Goal: Task Accomplishment & Management: Use online tool/utility

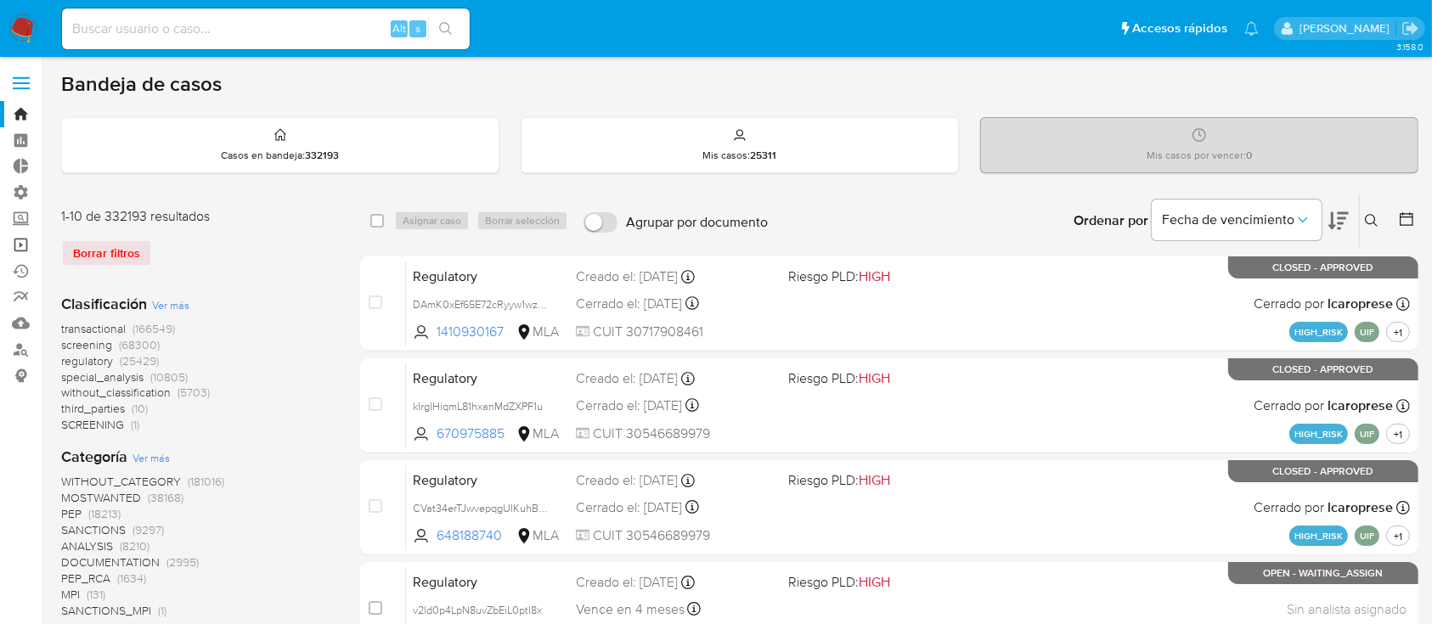
click at [11, 239] on link "Operaciones masivas" at bounding box center [101, 245] width 202 height 26
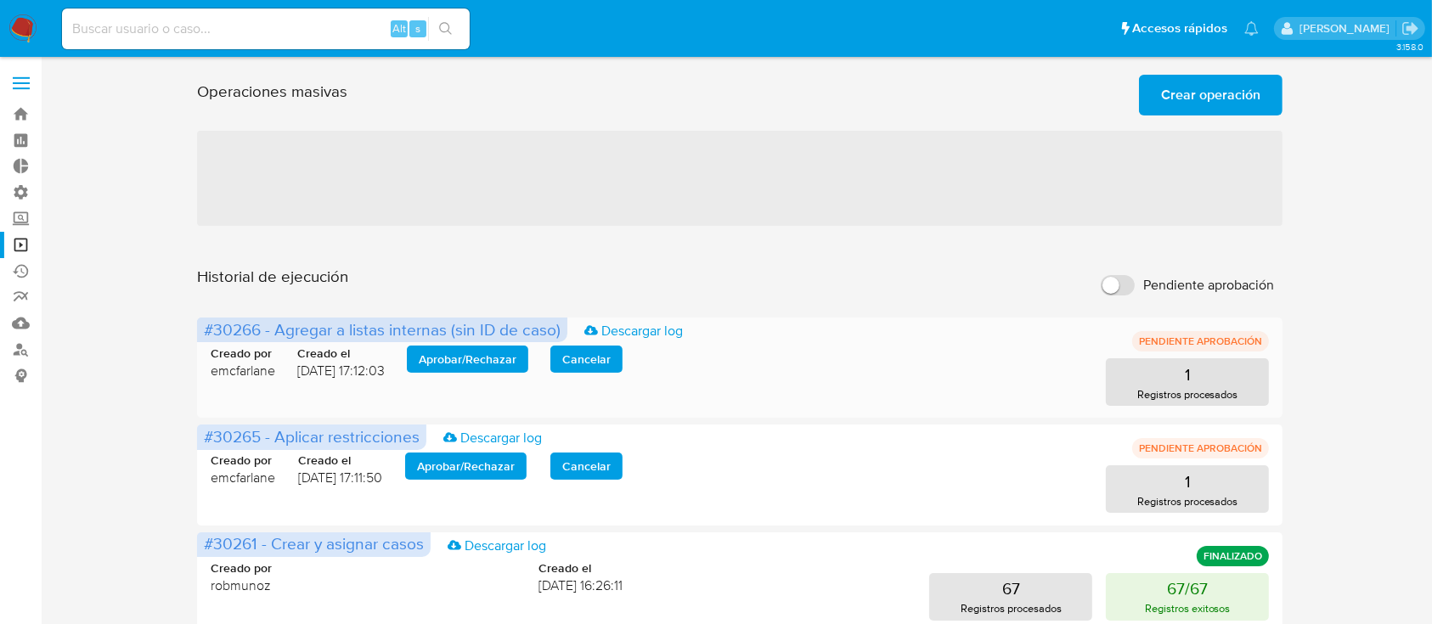
click at [503, 358] on span "Aprobar / Rechazar" at bounding box center [468, 359] width 98 height 24
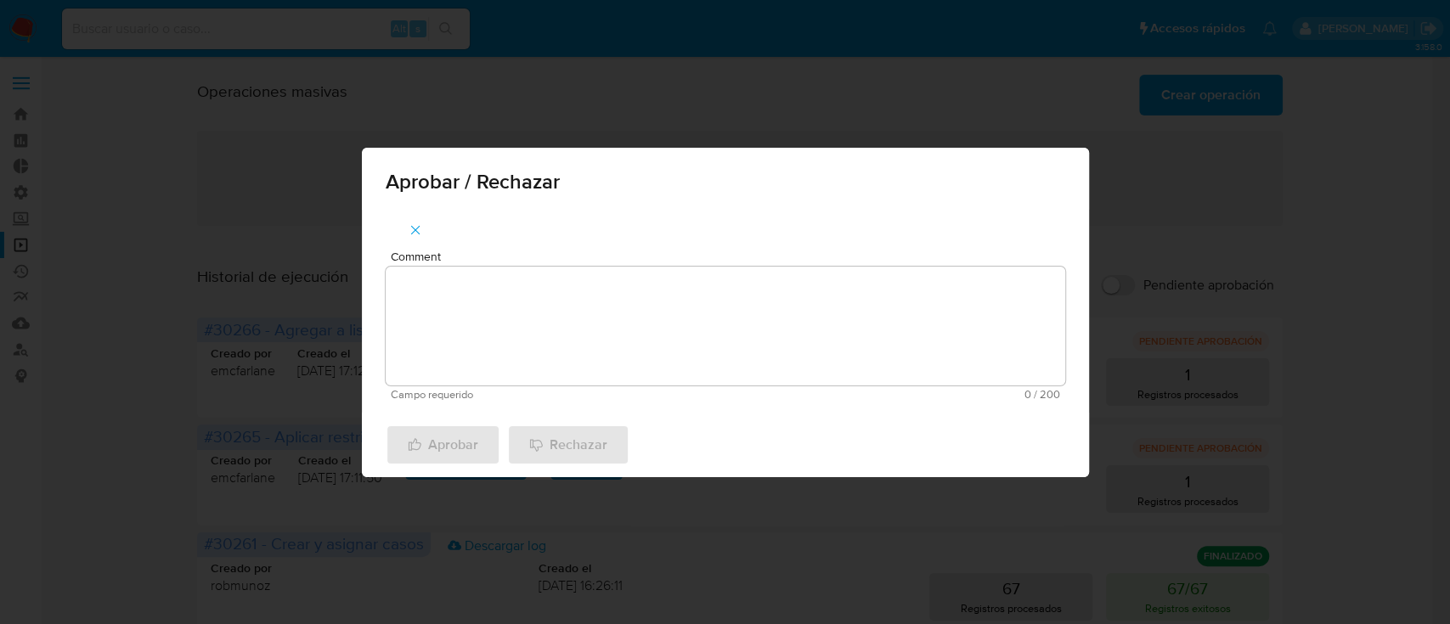
click at [563, 341] on textarea "Comment" at bounding box center [725, 326] width 679 height 119
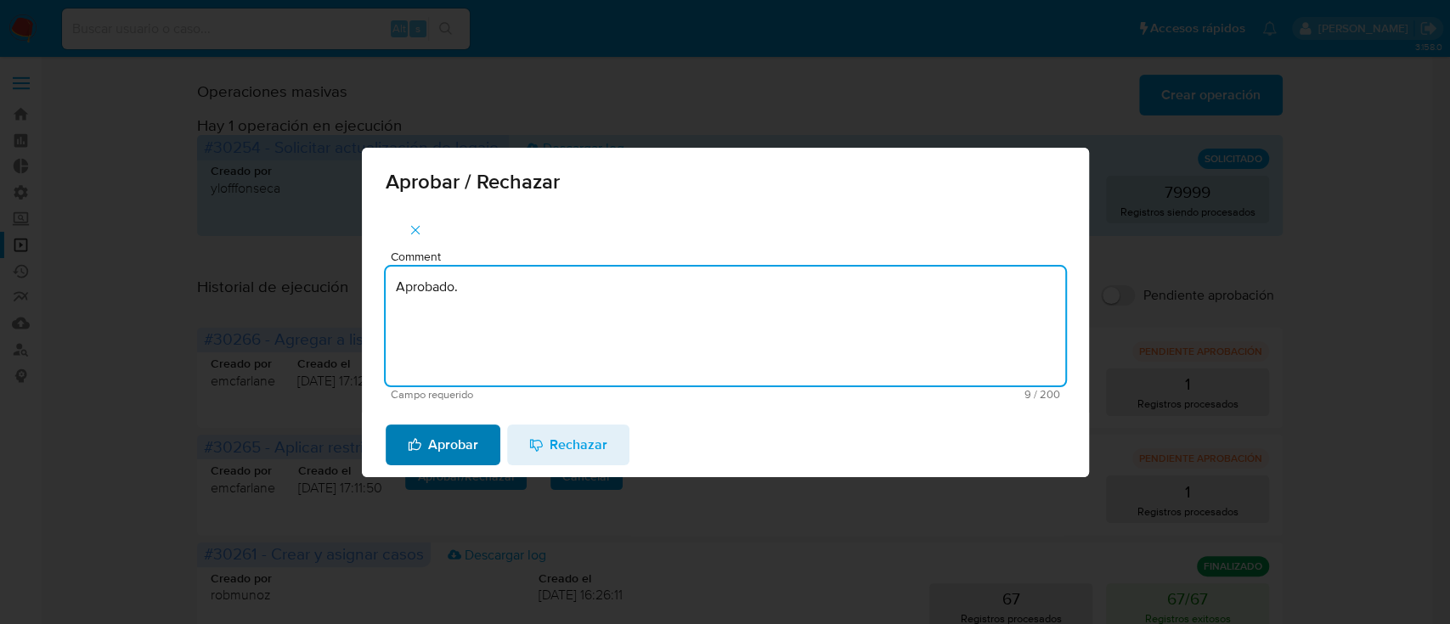
type textarea "Aprobado."
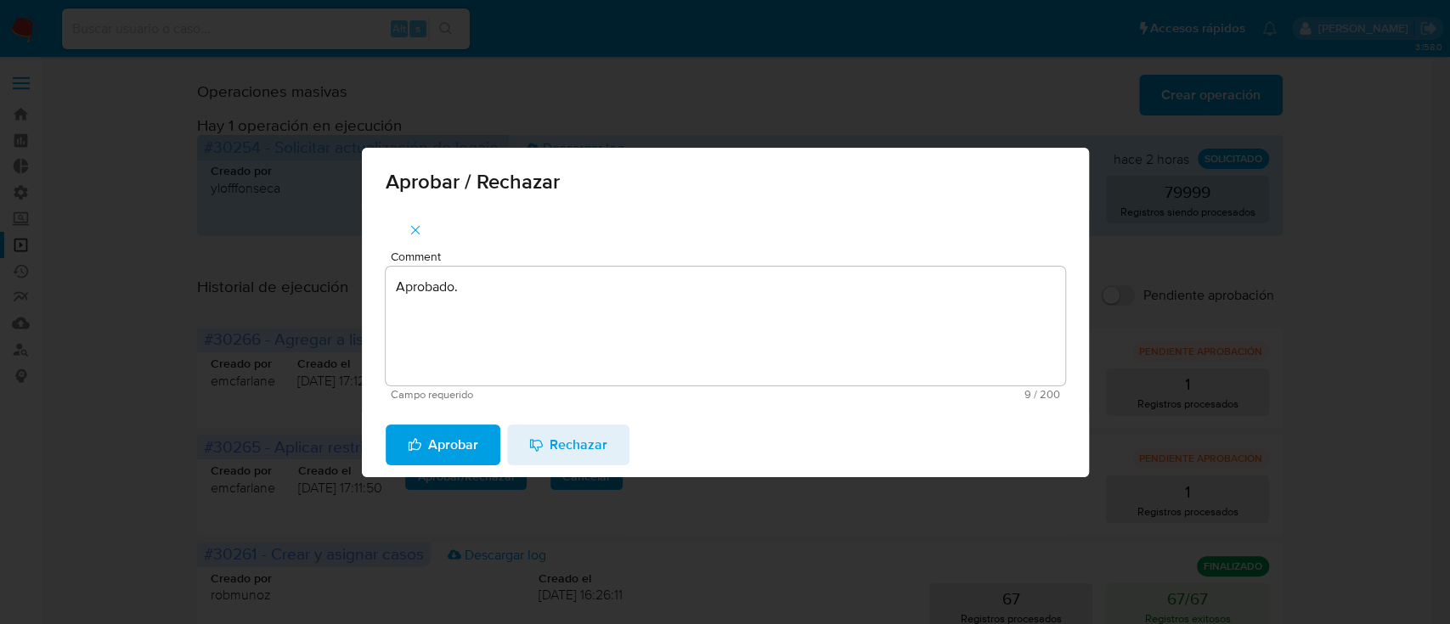
click at [454, 450] on span "Aprobar" at bounding box center [443, 444] width 70 height 37
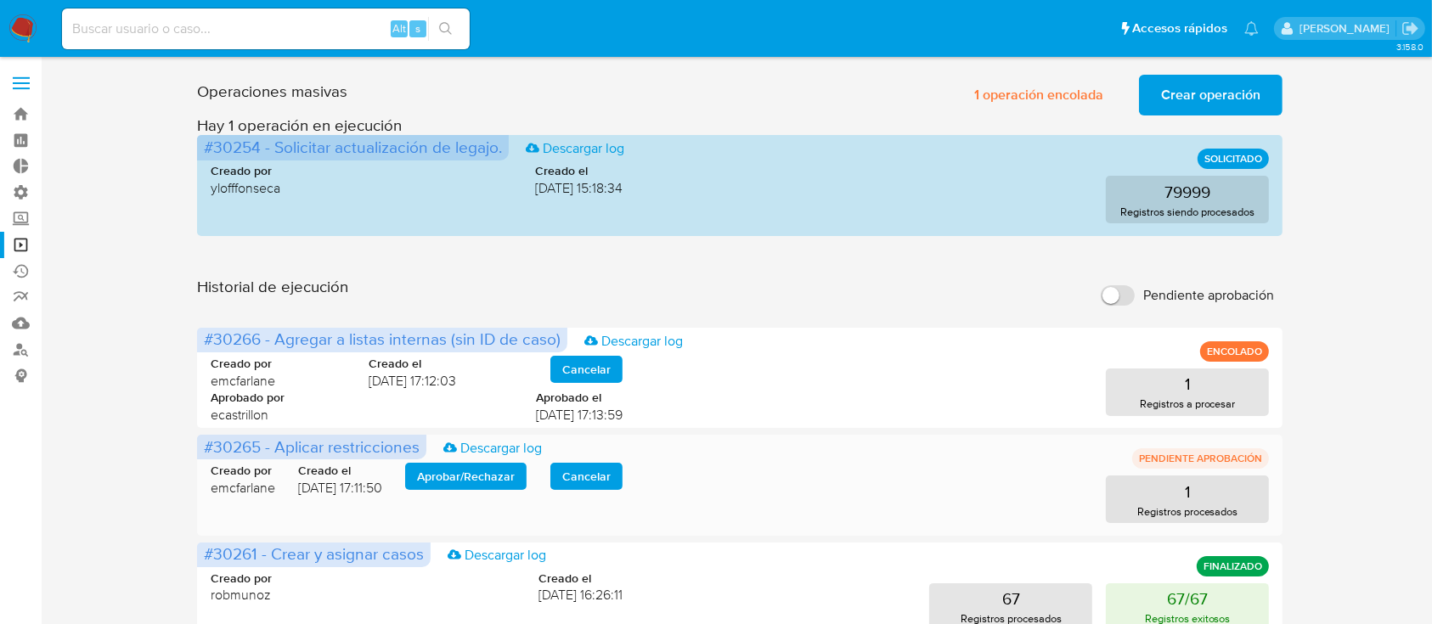
click at [496, 469] on span "Aprobar / Rechazar" at bounding box center [466, 477] width 98 height 24
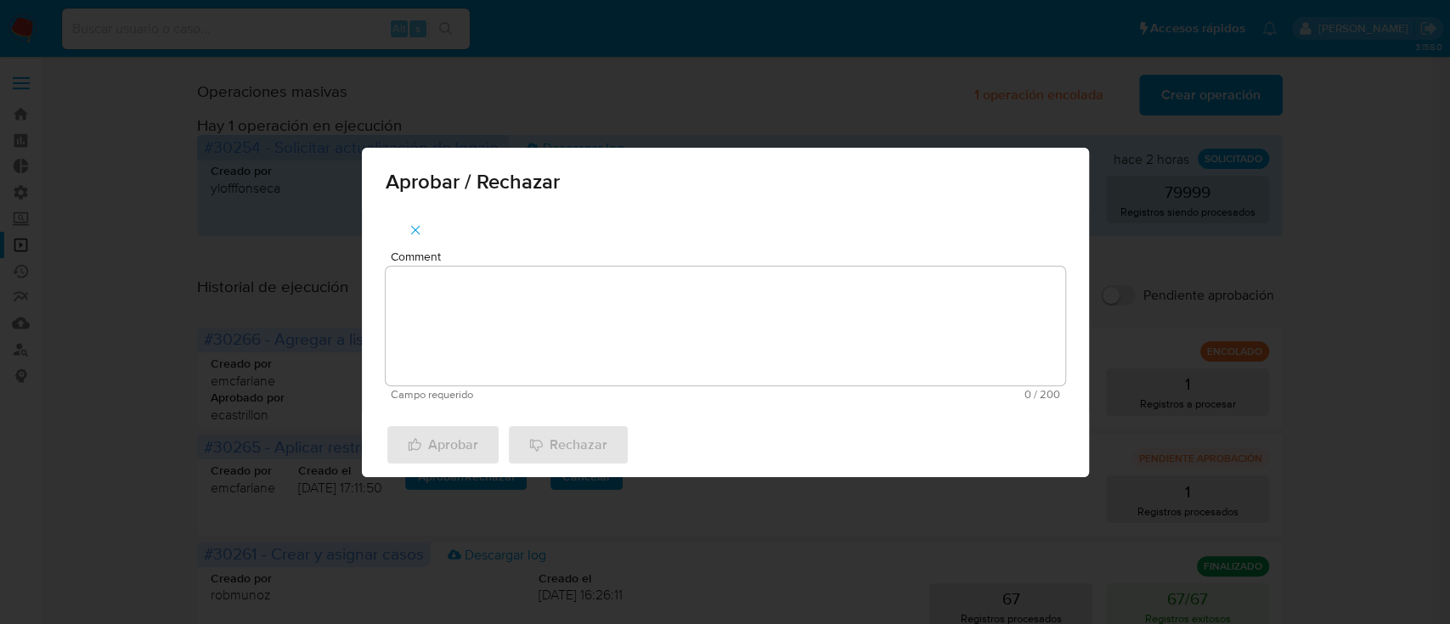
click at [550, 389] on span "Campo requerido" at bounding box center [558, 395] width 335 height 12
click at [557, 332] on textarea "Comment" at bounding box center [725, 326] width 679 height 119
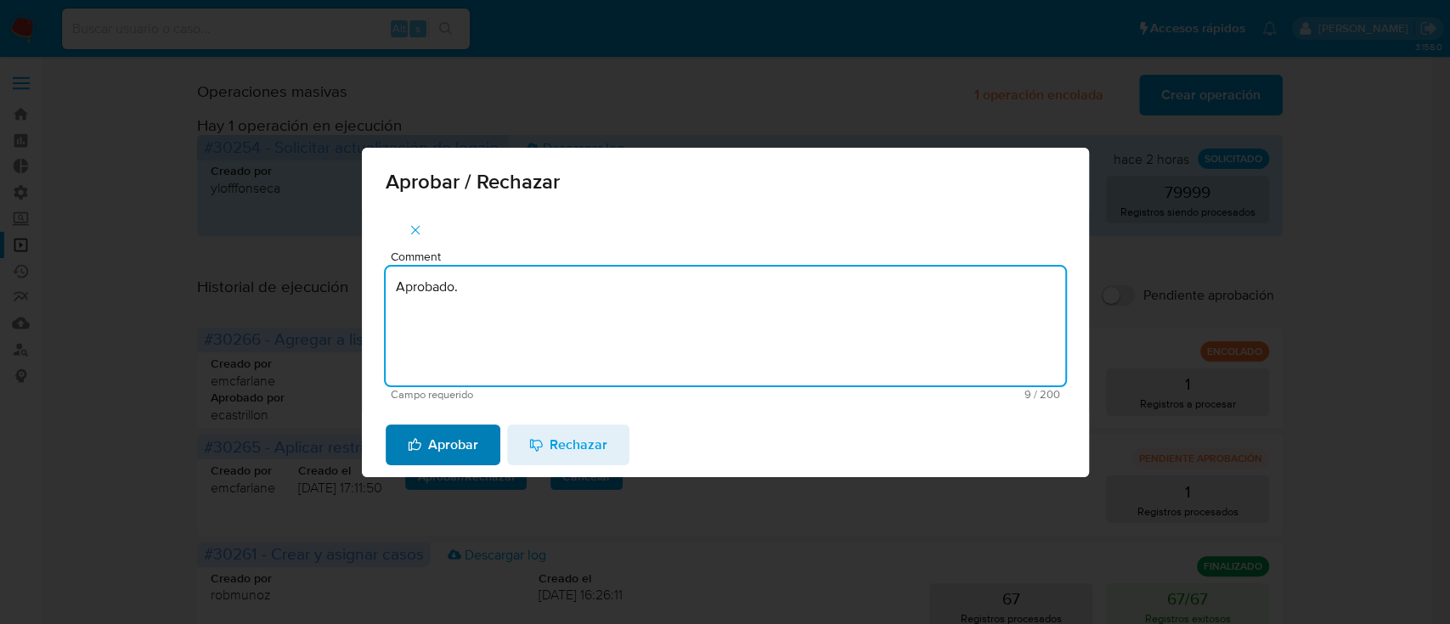
type textarea "Aprobado."
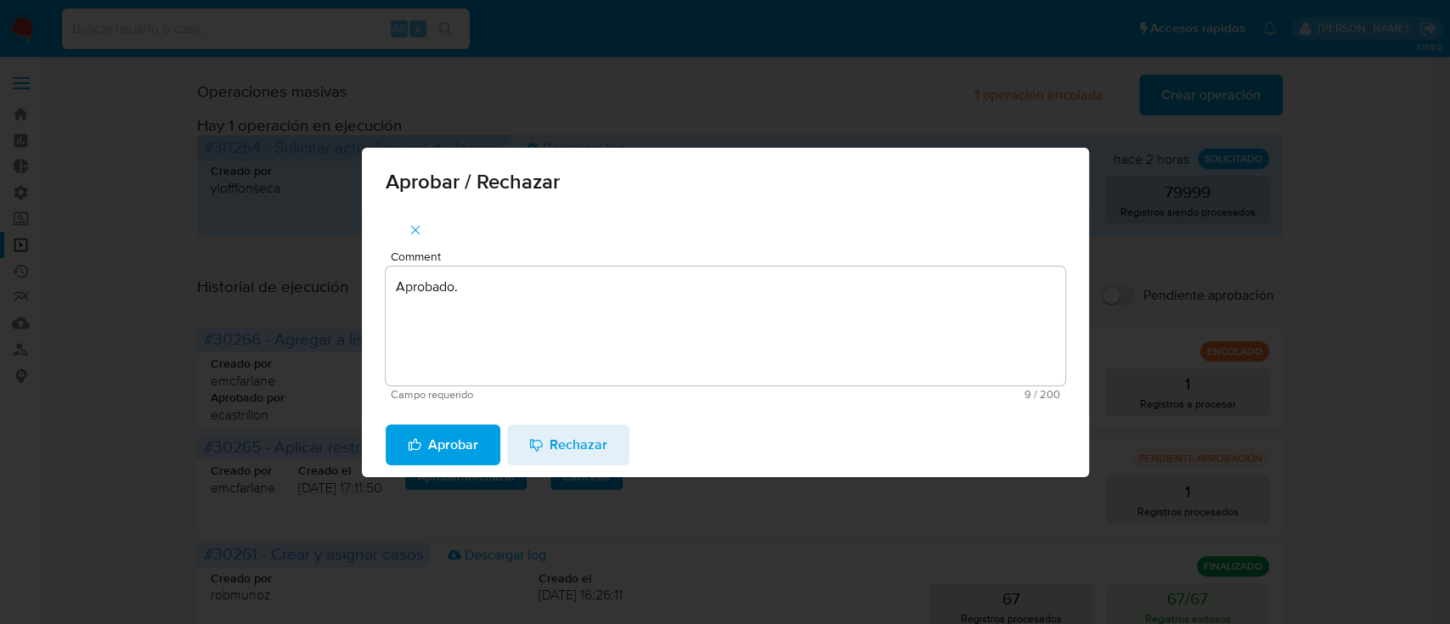
click at [455, 438] on span "Aprobar" at bounding box center [443, 444] width 70 height 37
